Goal: Task Accomplishment & Management: Manage account settings

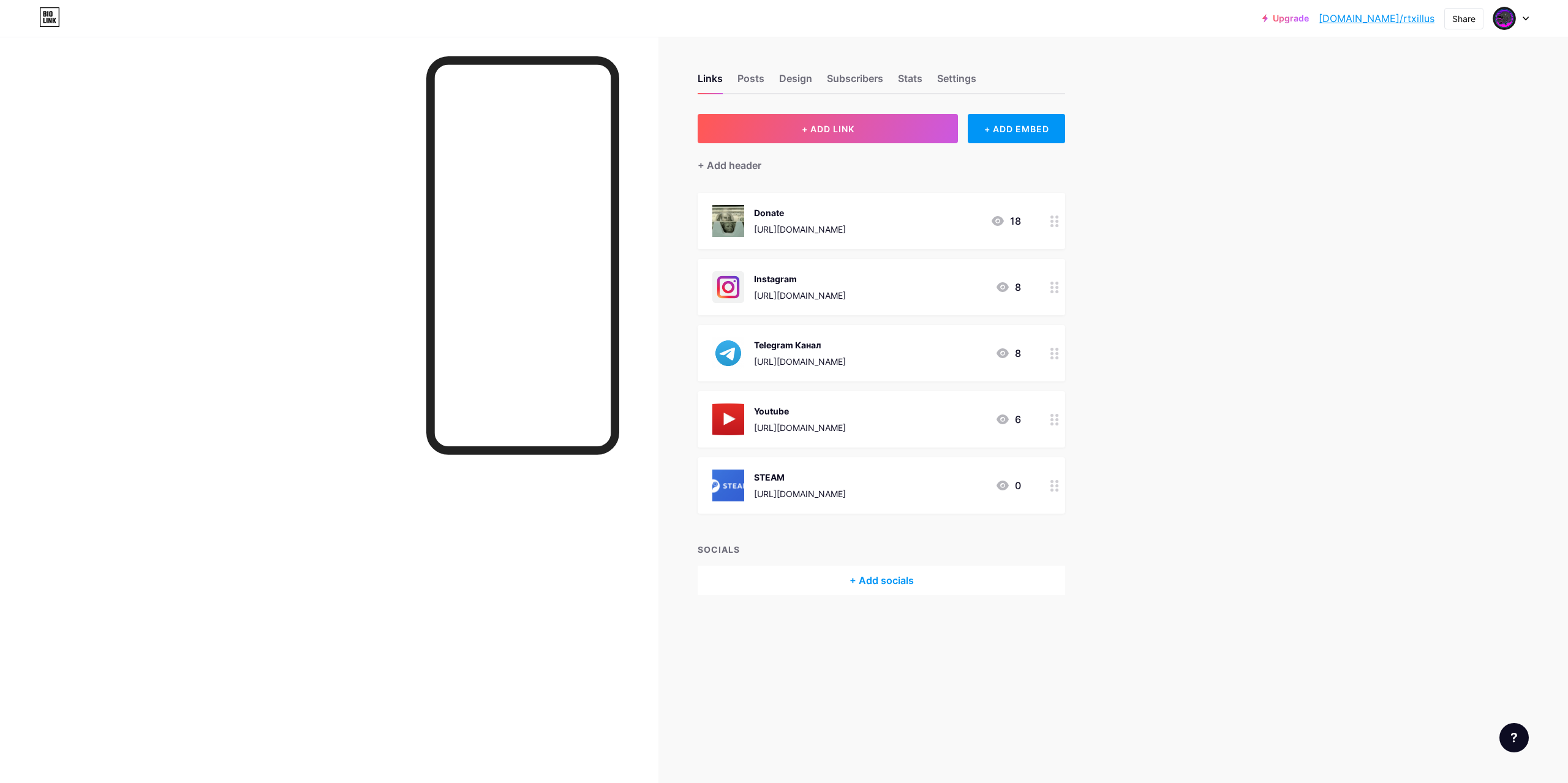
click at [841, 351] on div "Telegram Канал [URL][DOMAIN_NAME]" at bounding box center [800, 353] width 92 height 32
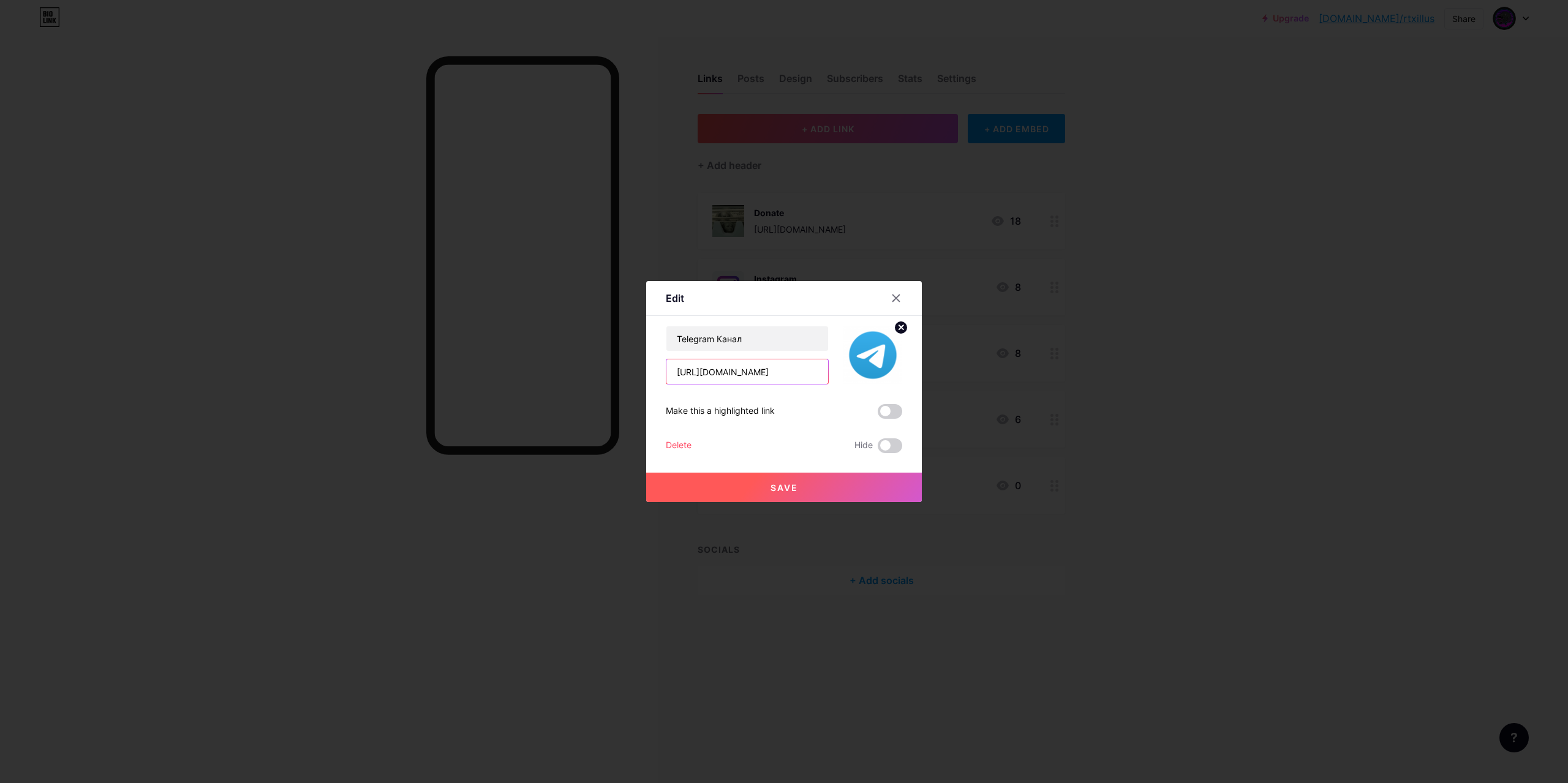
click at [764, 369] on input "https://t.me/rtxillusion" at bounding box center [747, 372] width 161 height 25
click at [774, 374] on input "https://t.me/rtxillusion" at bounding box center [747, 372] width 161 height 25
paste input "777"
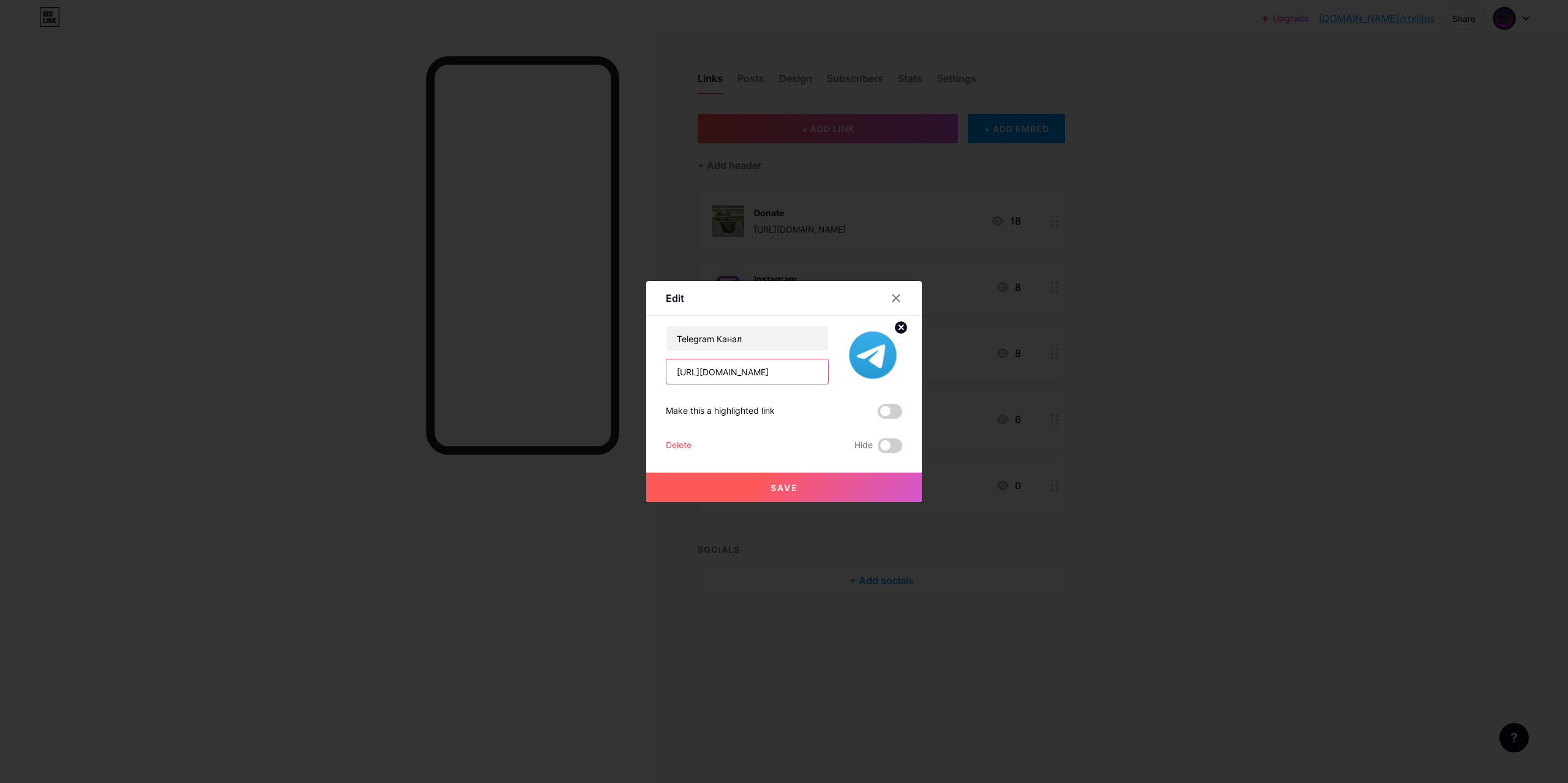
type input "[URL][DOMAIN_NAME]"
click at [792, 488] on span "Save" at bounding box center [784, 488] width 27 height 10
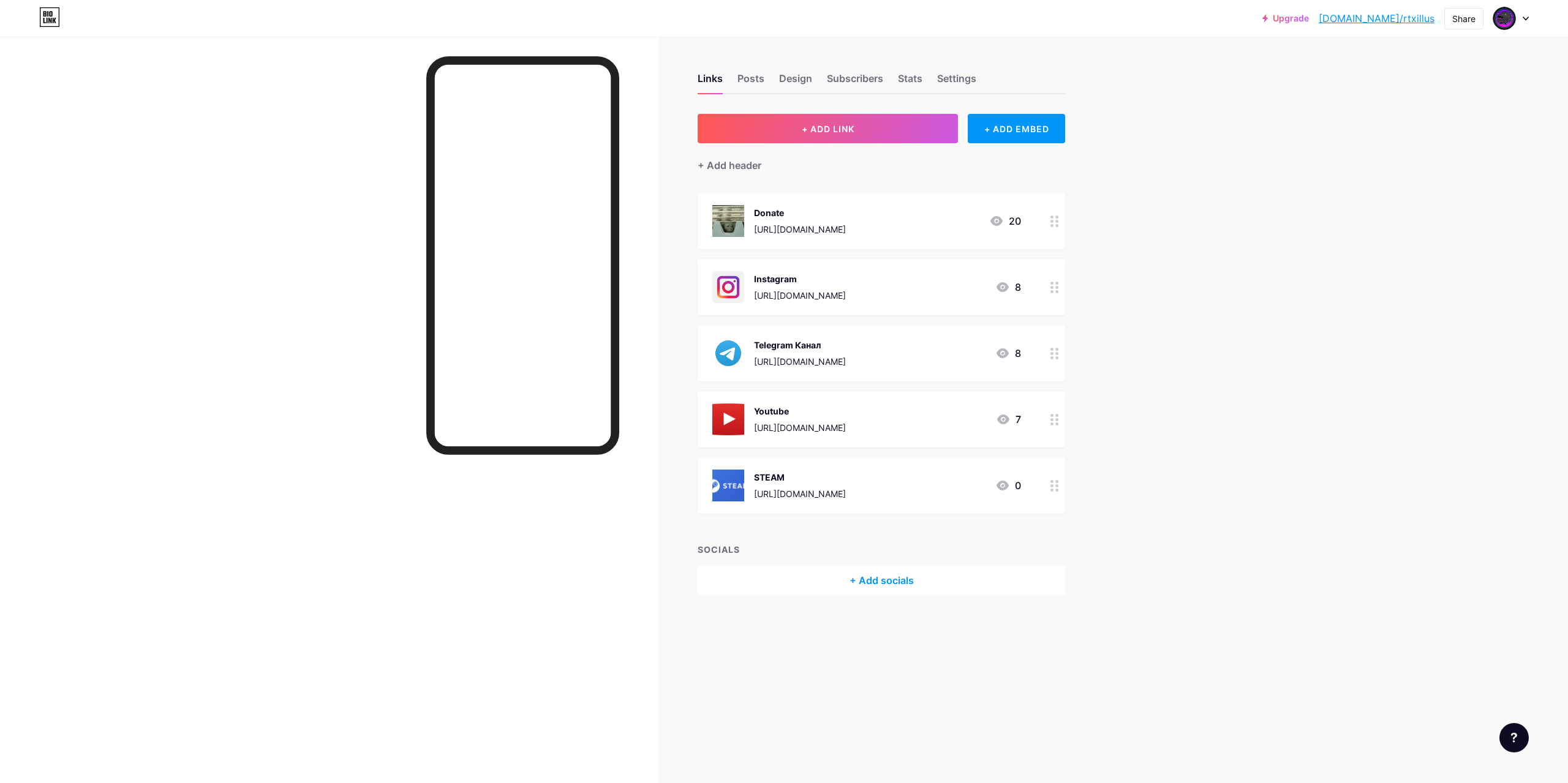
click at [1289, 323] on div "Upgrade bio.link/rtxill... bio.link/rtxillus Share Switch accounts RTX_ILLUSION…" at bounding box center [784, 392] width 1568 height 783
click at [846, 220] on div "Donate [URL][DOMAIN_NAME]" at bounding box center [800, 221] width 92 height 32
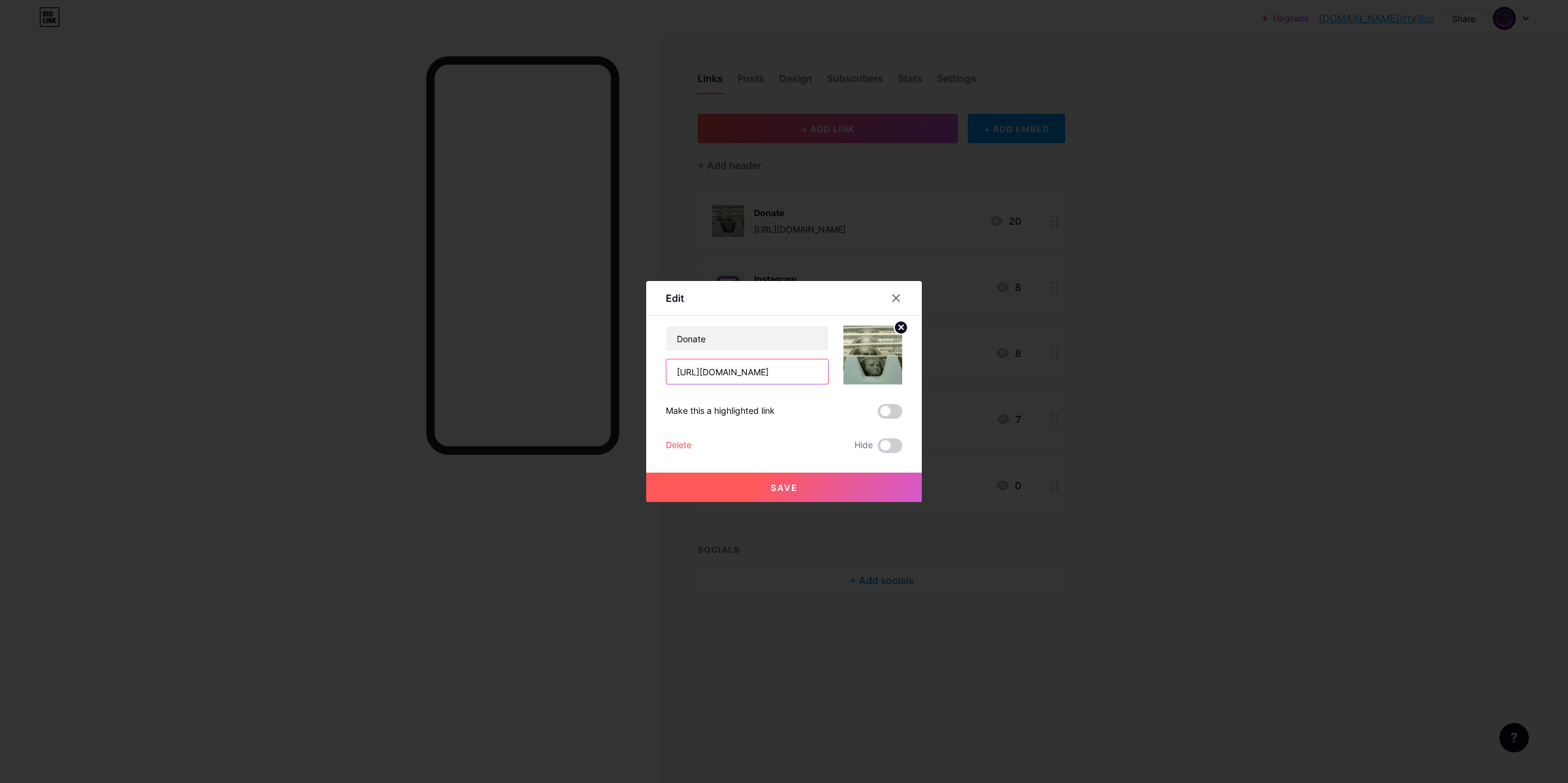
click at [781, 374] on input "[URL][DOMAIN_NAME]" at bounding box center [747, 372] width 161 height 25
click at [638, 174] on div at bounding box center [784, 392] width 1568 height 783
